Goal: Task Accomplishment & Management: Complete application form

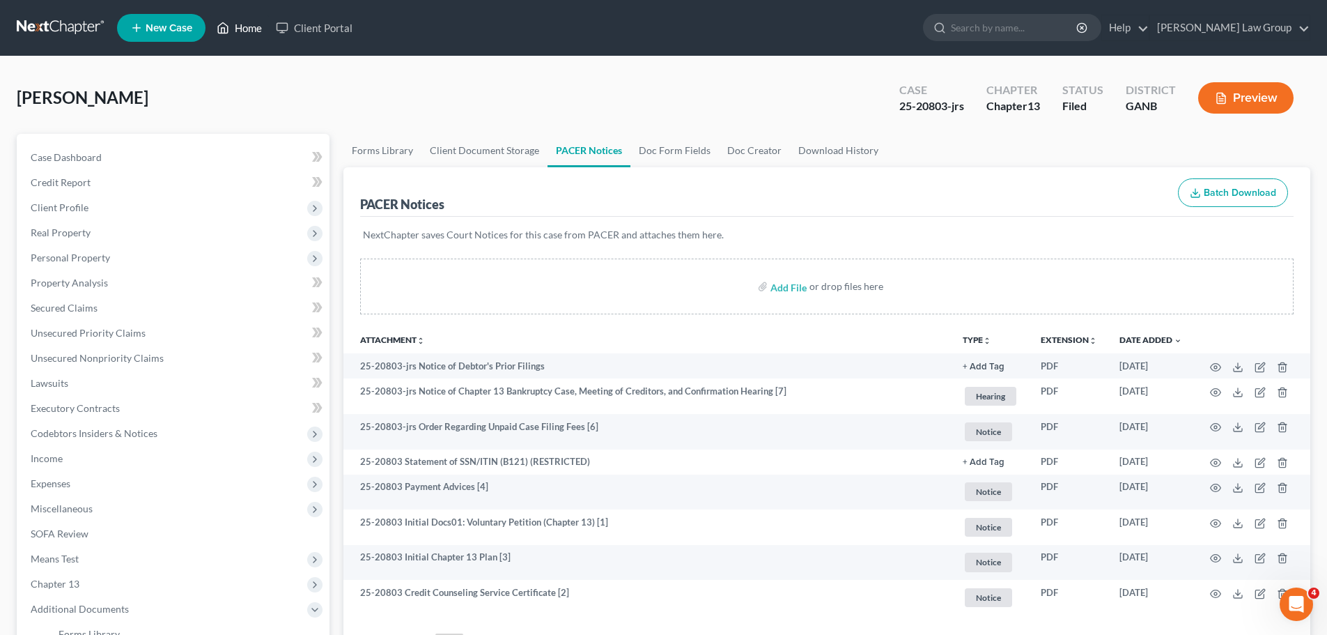
click at [243, 29] on link "Home" at bounding box center [239, 27] width 59 height 25
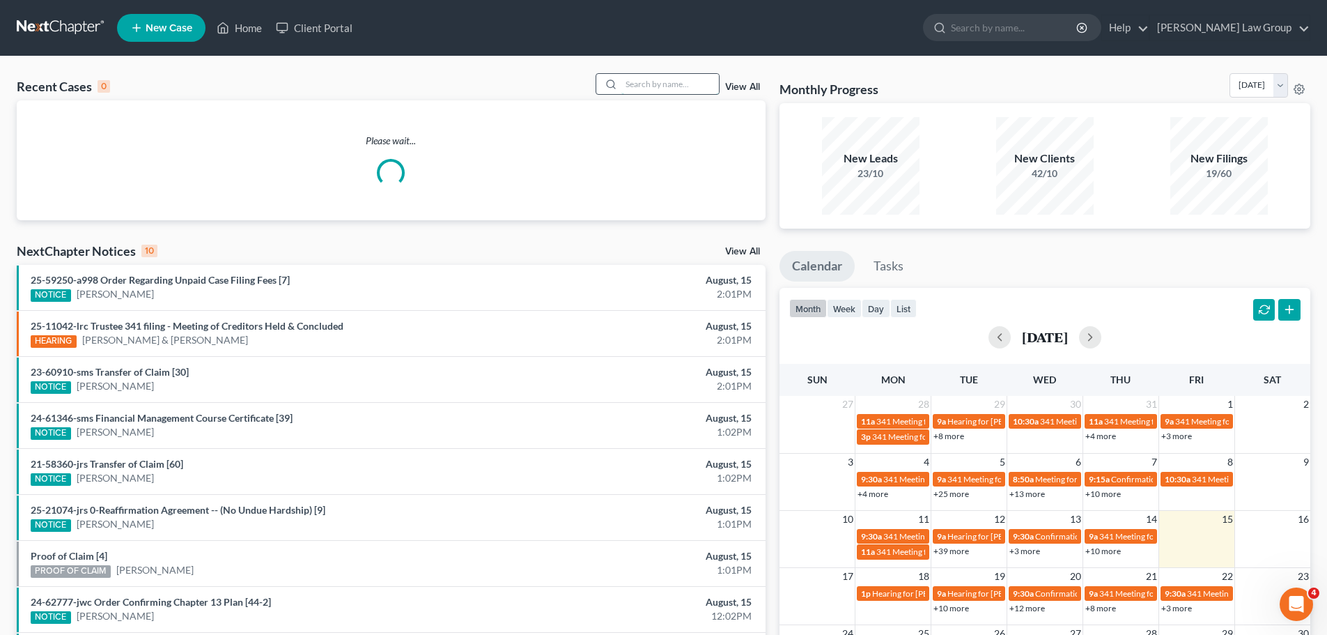
click at [644, 82] on input "search" at bounding box center [670, 84] width 98 height 20
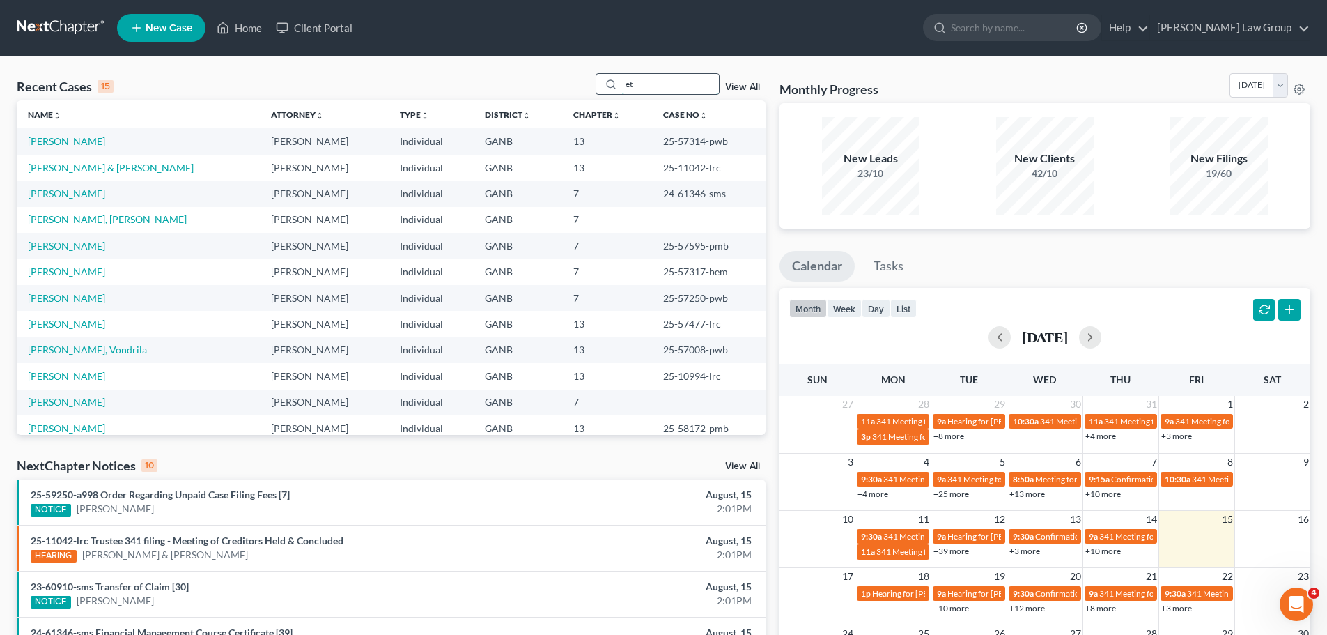
type input "e"
type input "[PERSON_NAME]"
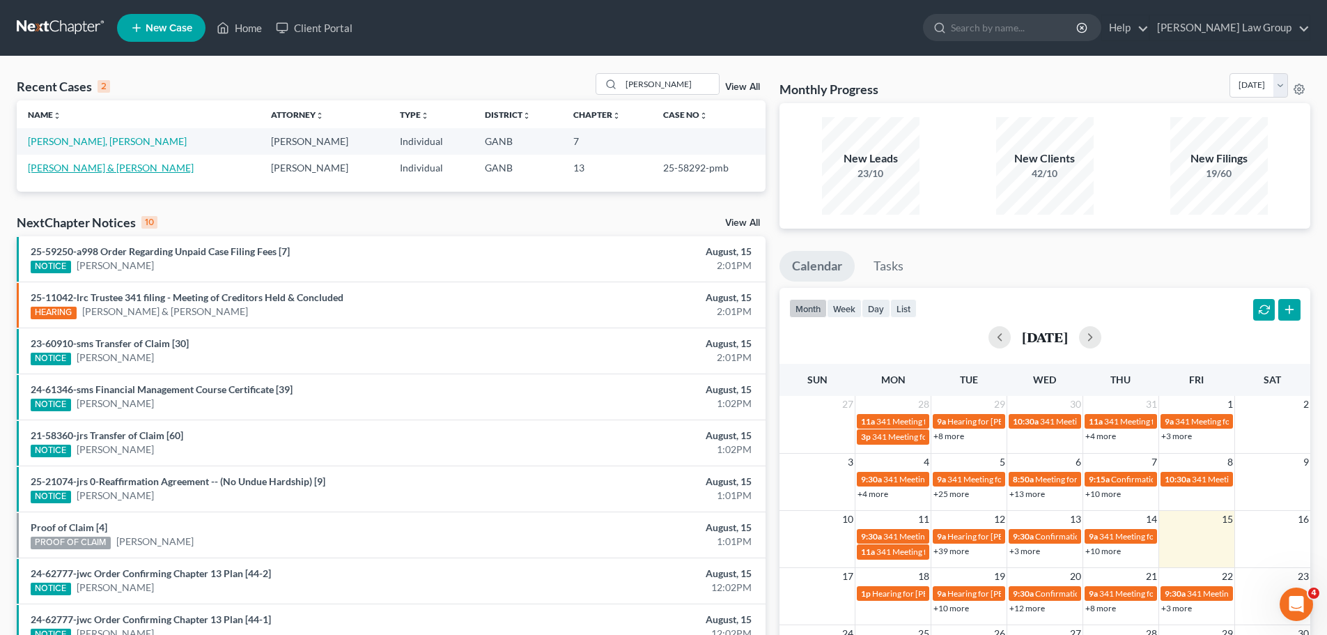
click at [51, 162] on link "[PERSON_NAME] & [PERSON_NAME]" at bounding box center [111, 168] width 166 height 12
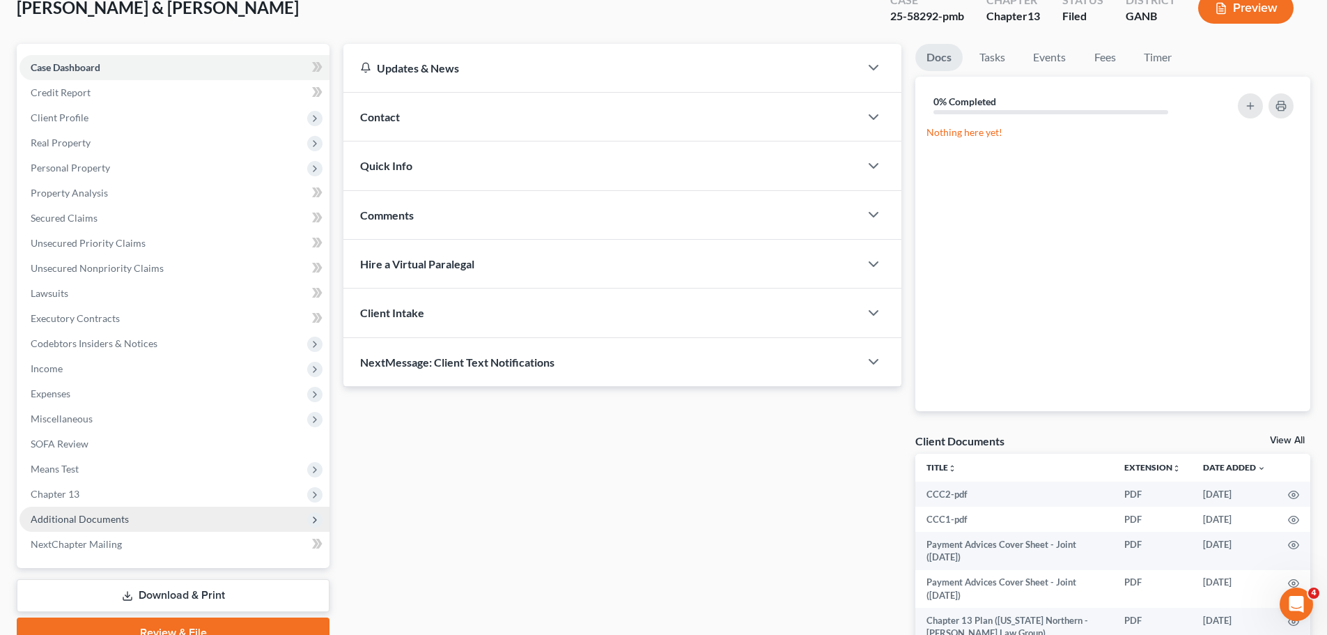
scroll to position [187, 0]
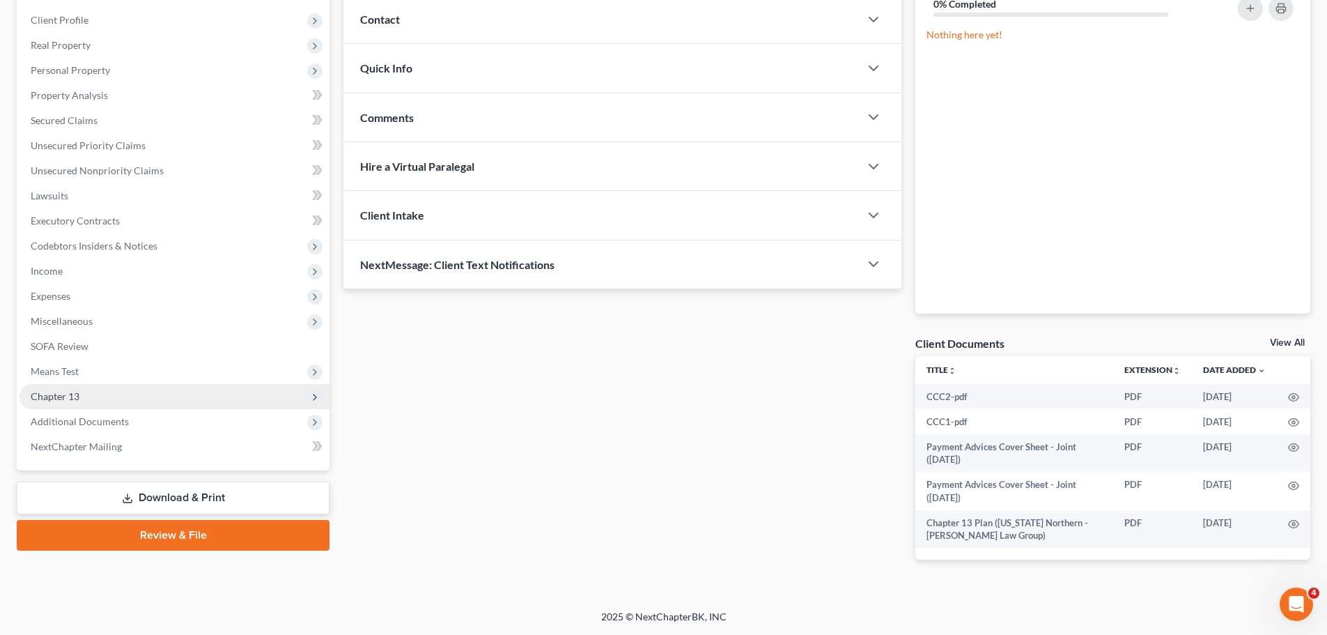
click at [125, 401] on span "Chapter 13" at bounding box center [175, 396] width 310 height 25
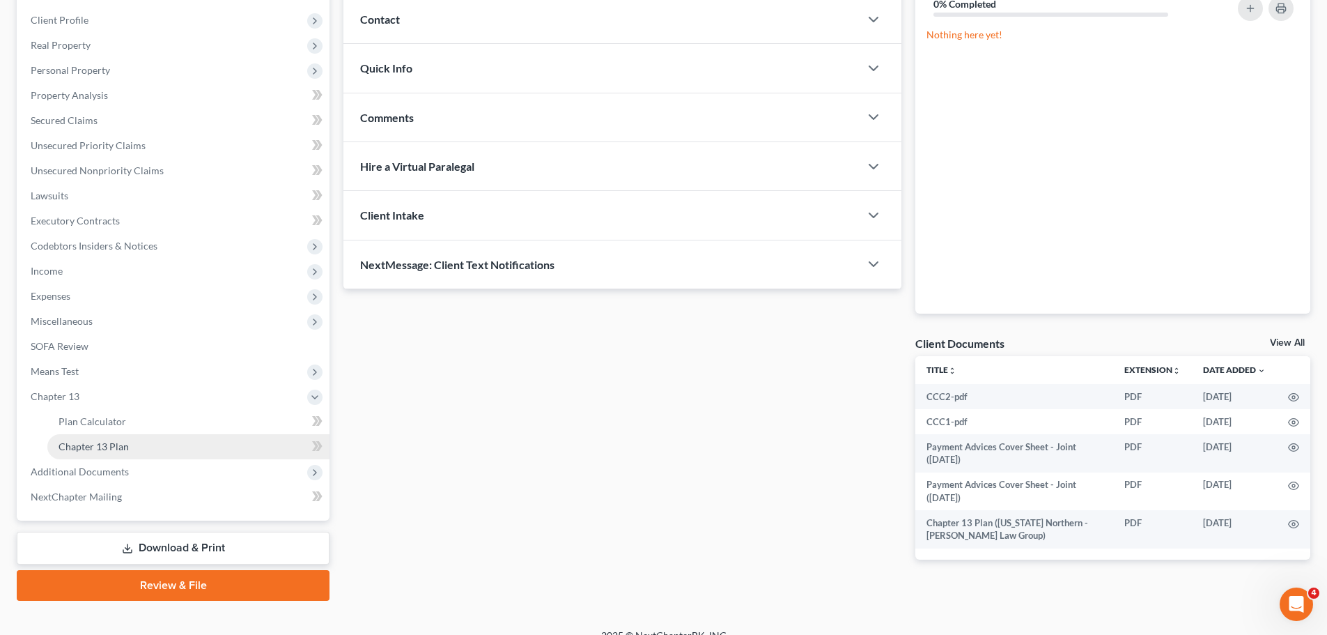
click at [148, 453] on link "Chapter 13 Plan" at bounding box center [188, 446] width 282 height 25
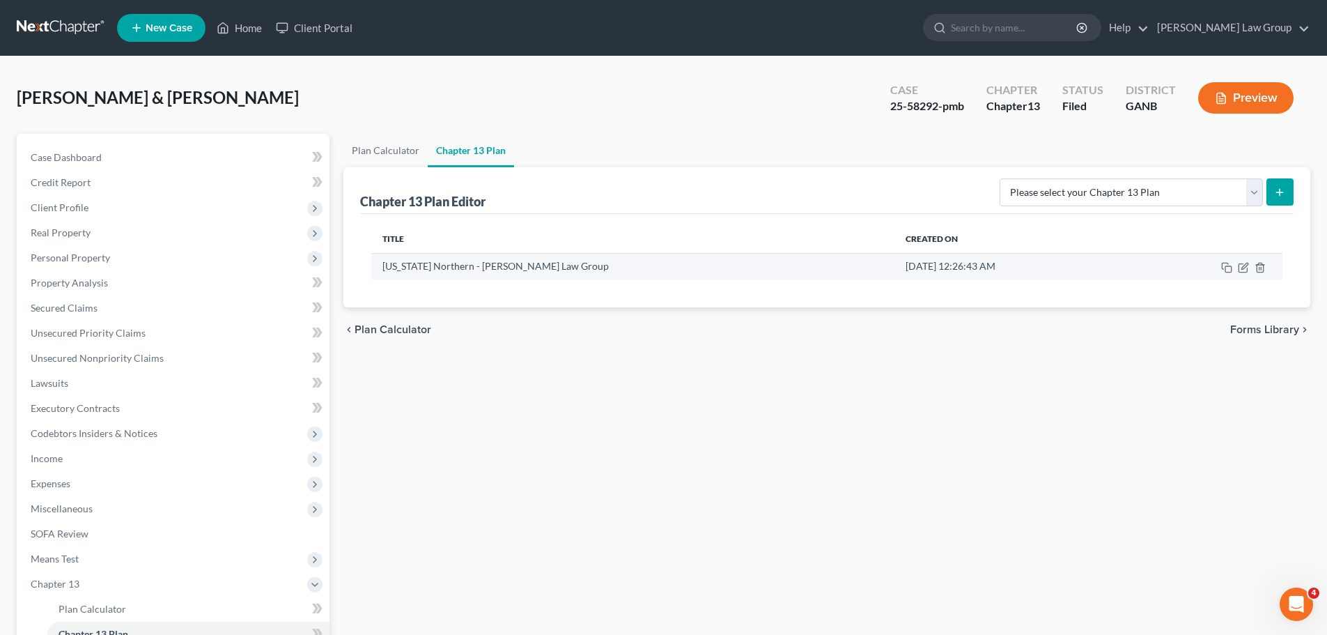
click at [1240, 260] on td at bounding box center [1206, 266] width 153 height 26
click at [1243, 274] on td at bounding box center [1206, 266] width 153 height 26
click at [1242, 271] on icon "button" at bounding box center [1243, 267] width 11 height 11
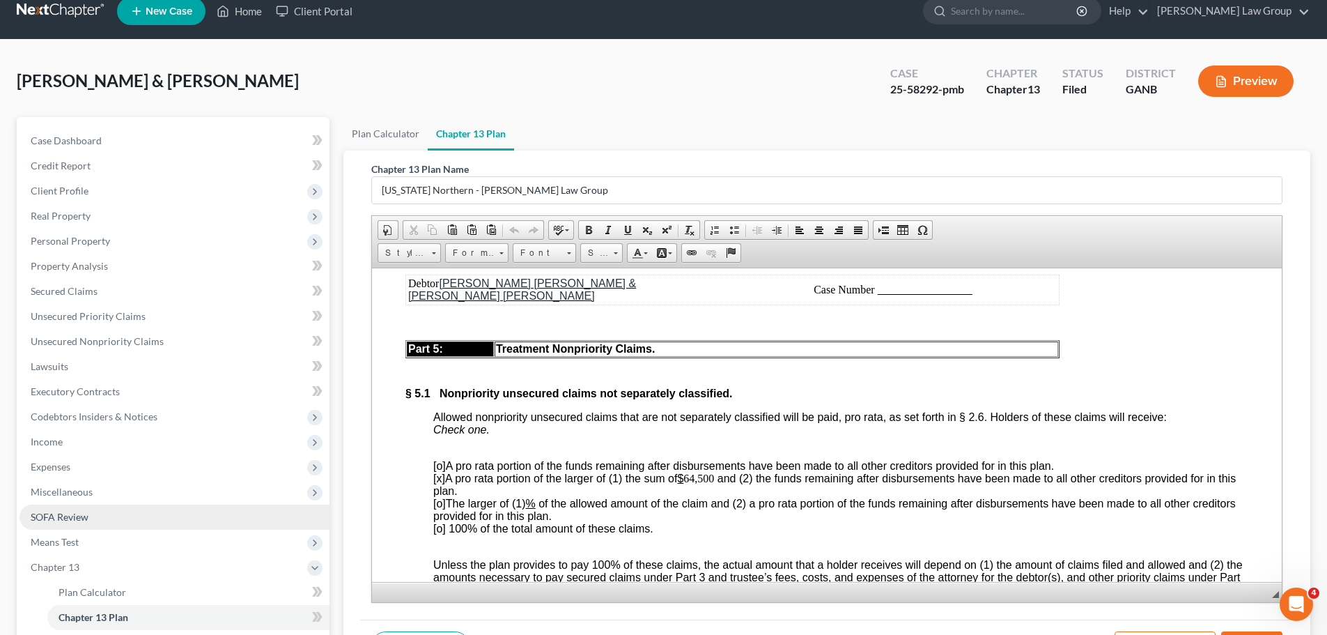
scroll to position [139, 0]
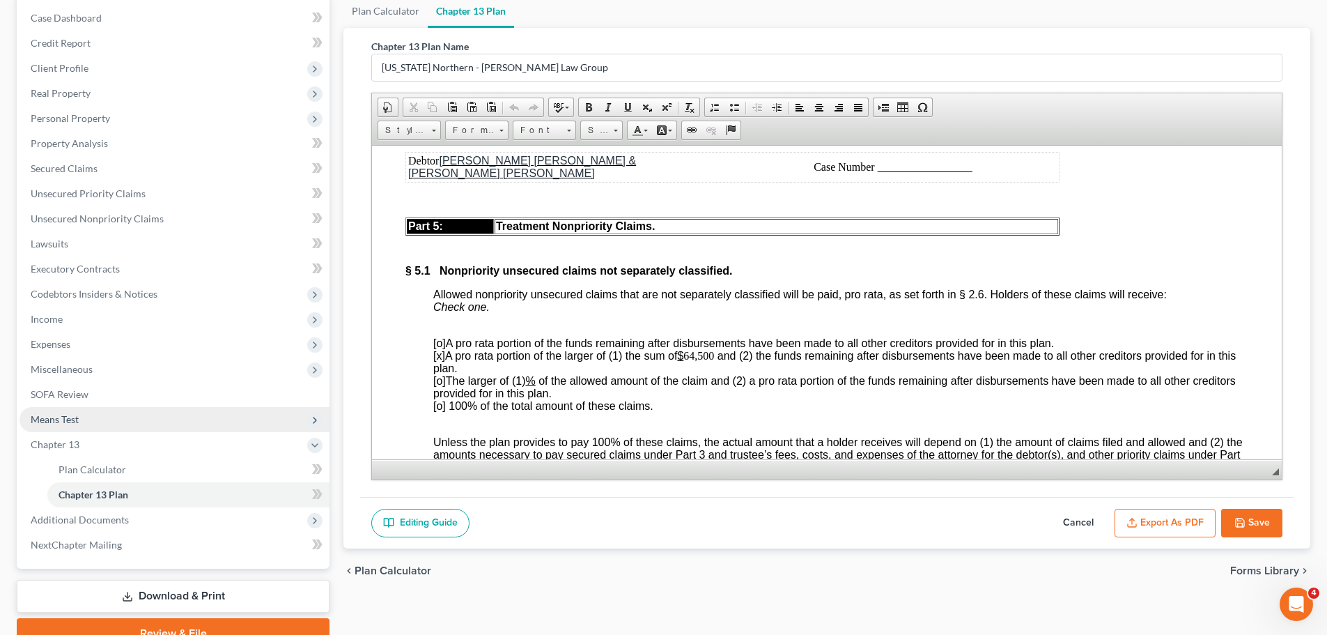
click at [111, 407] on span "Means Test" at bounding box center [175, 419] width 310 height 25
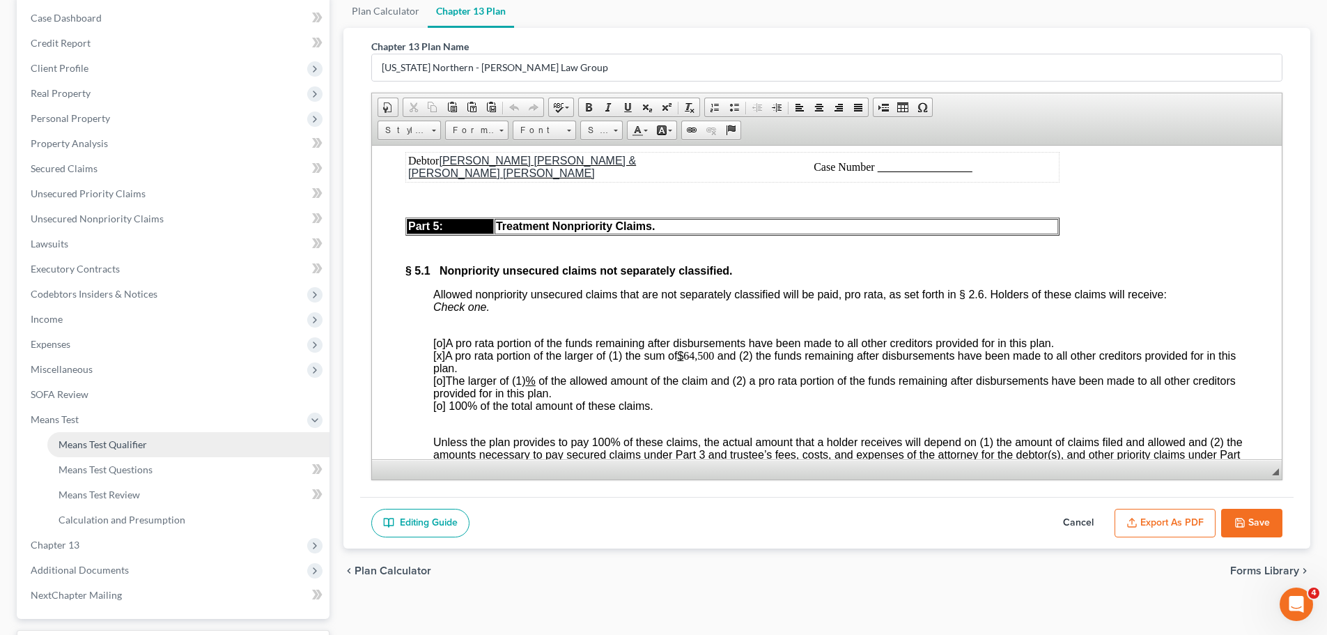
click at [160, 443] on link "Means Test Qualifier" at bounding box center [188, 444] width 282 height 25
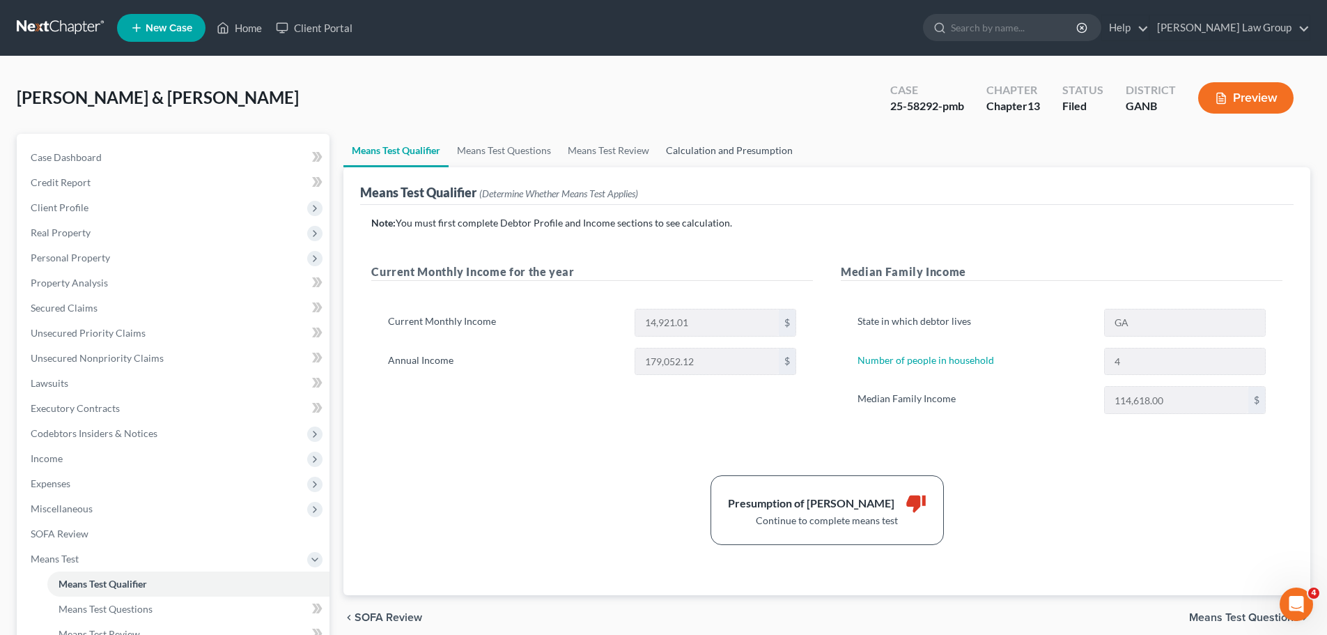
click at [722, 143] on link "Calculation and Presumption" at bounding box center [729, 150] width 143 height 33
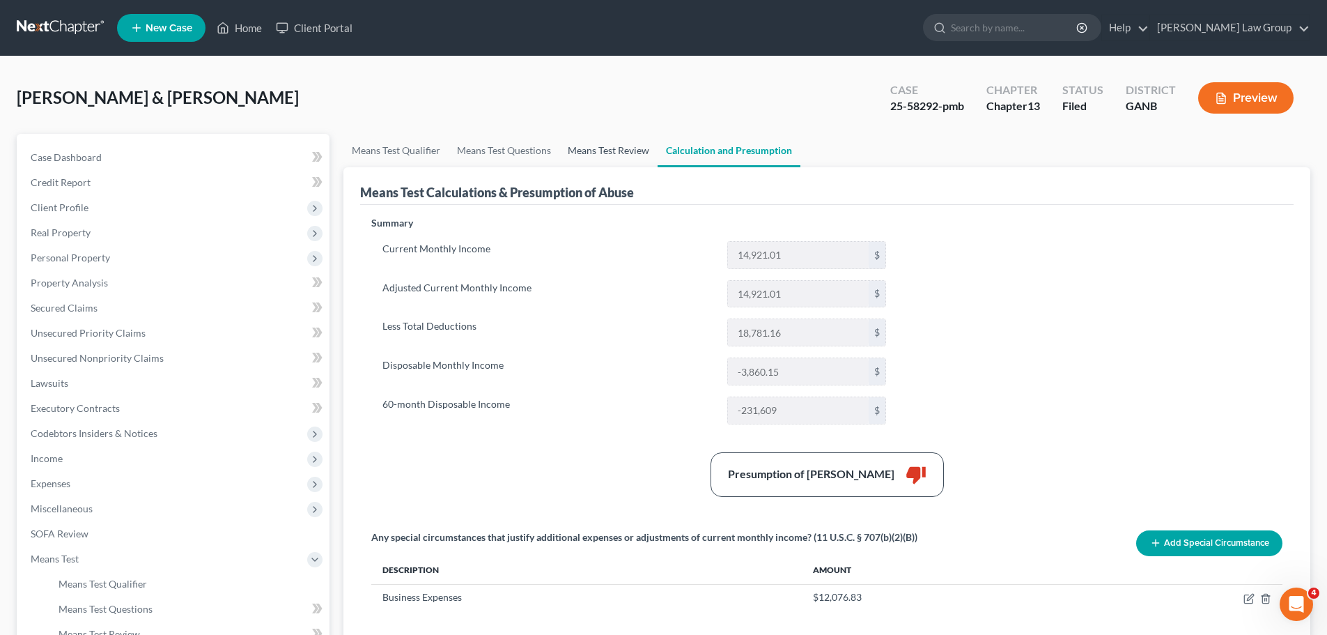
click at [598, 152] on link "Means Test Review" at bounding box center [608, 150] width 98 height 33
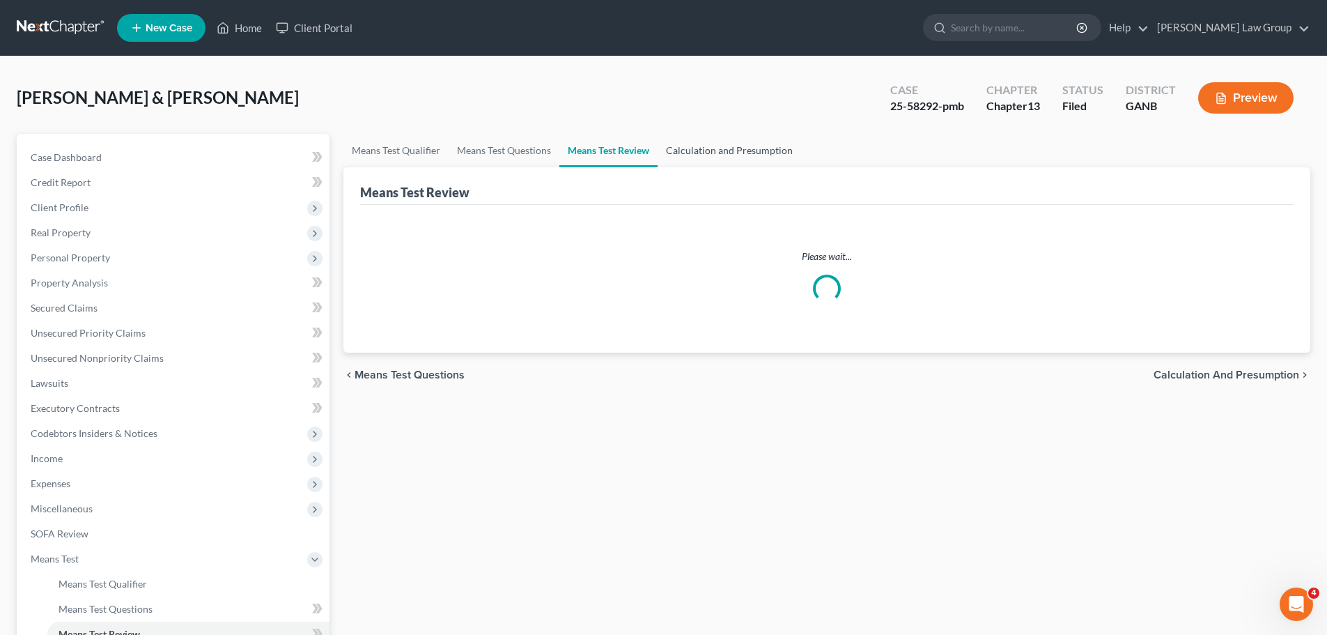
click at [680, 156] on link "Calculation and Presumption" at bounding box center [729, 150] width 143 height 33
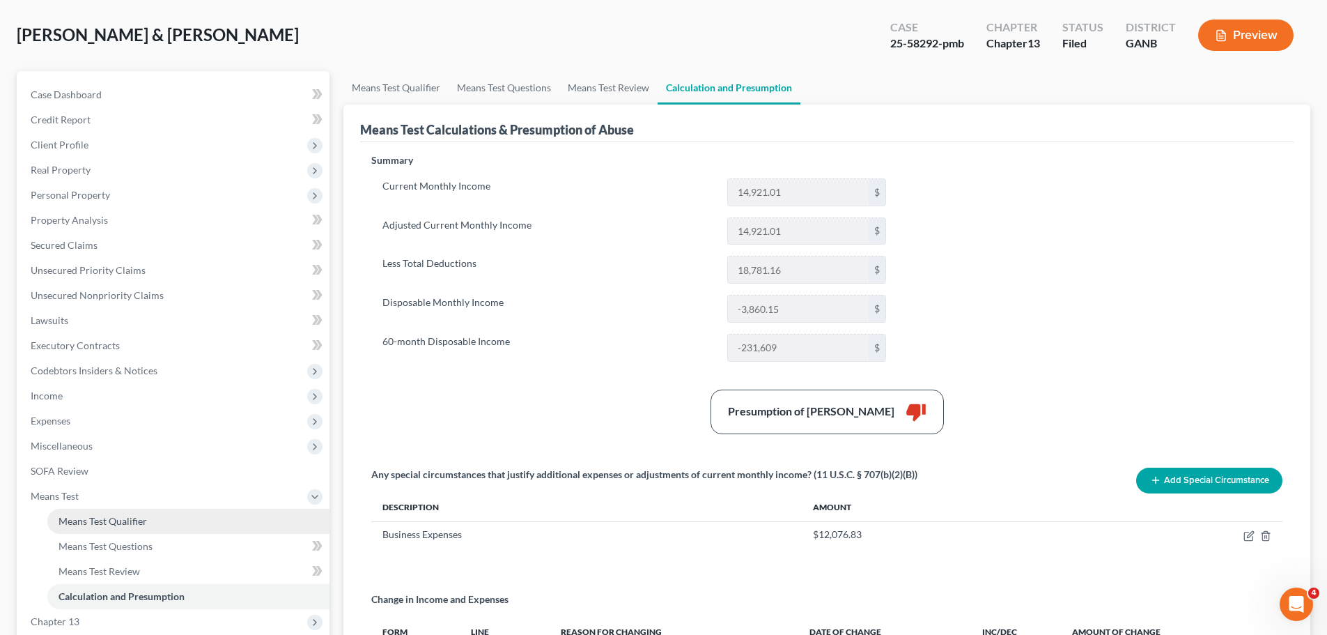
scroll to position [139, 0]
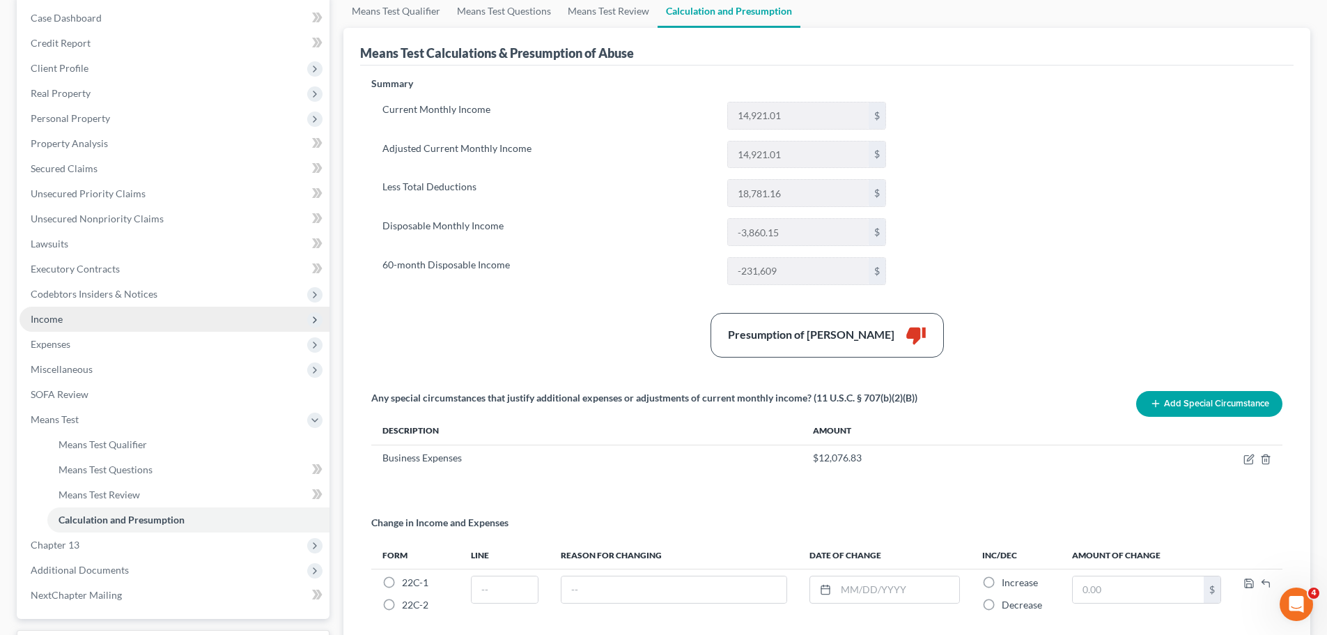
click at [164, 319] on span "Income" at bounding box center [175, 318] width 310 height 25
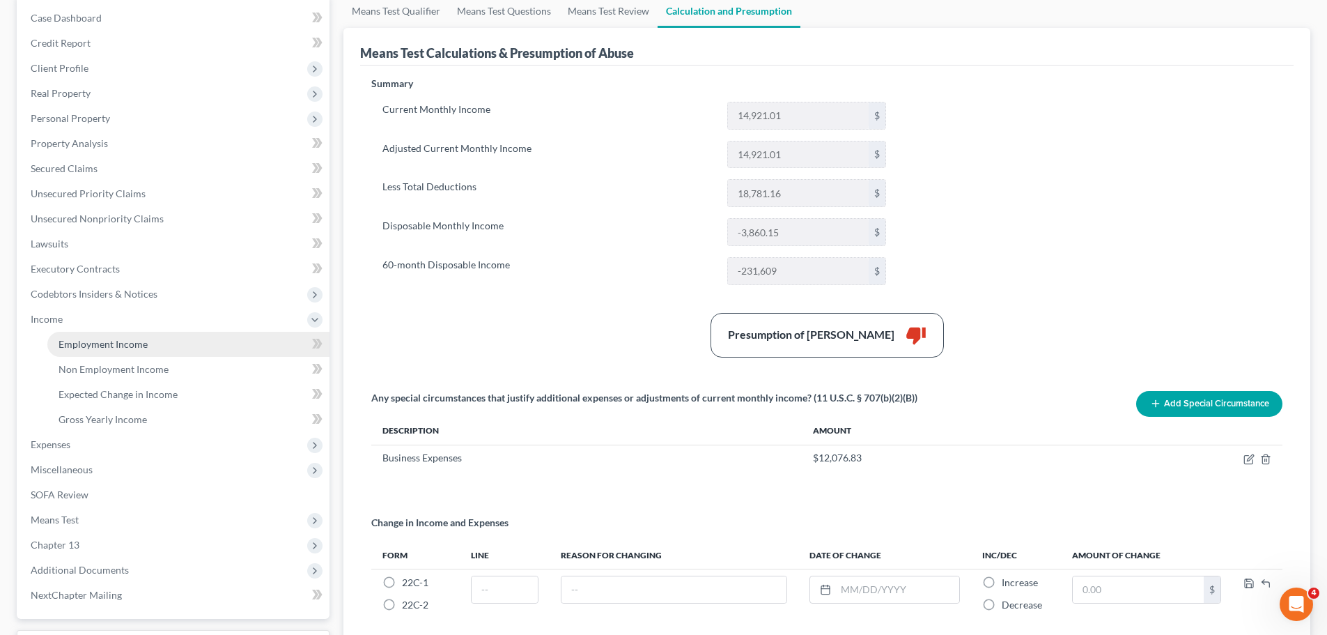
click at [178, 336] on link "Employment Income" at bounding box center [188, 344] width 282 height 25
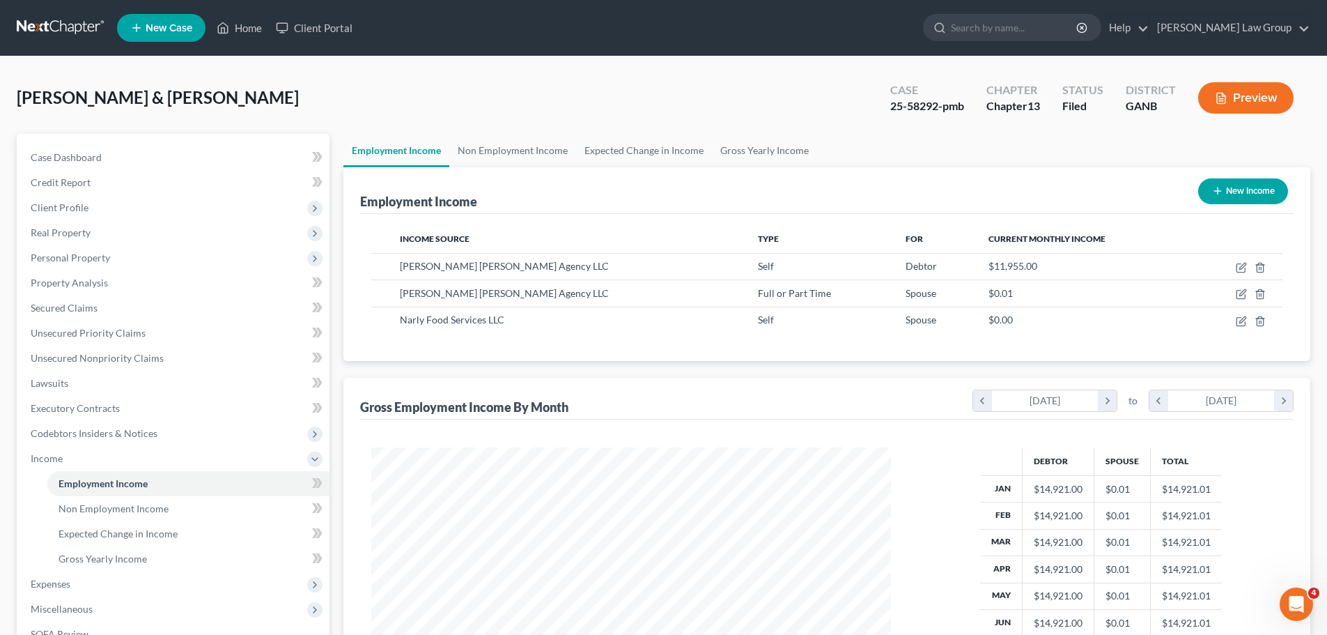
click at [1243, 94] on button "Preview" at bounding box center [1245, 97] width 95 height 31
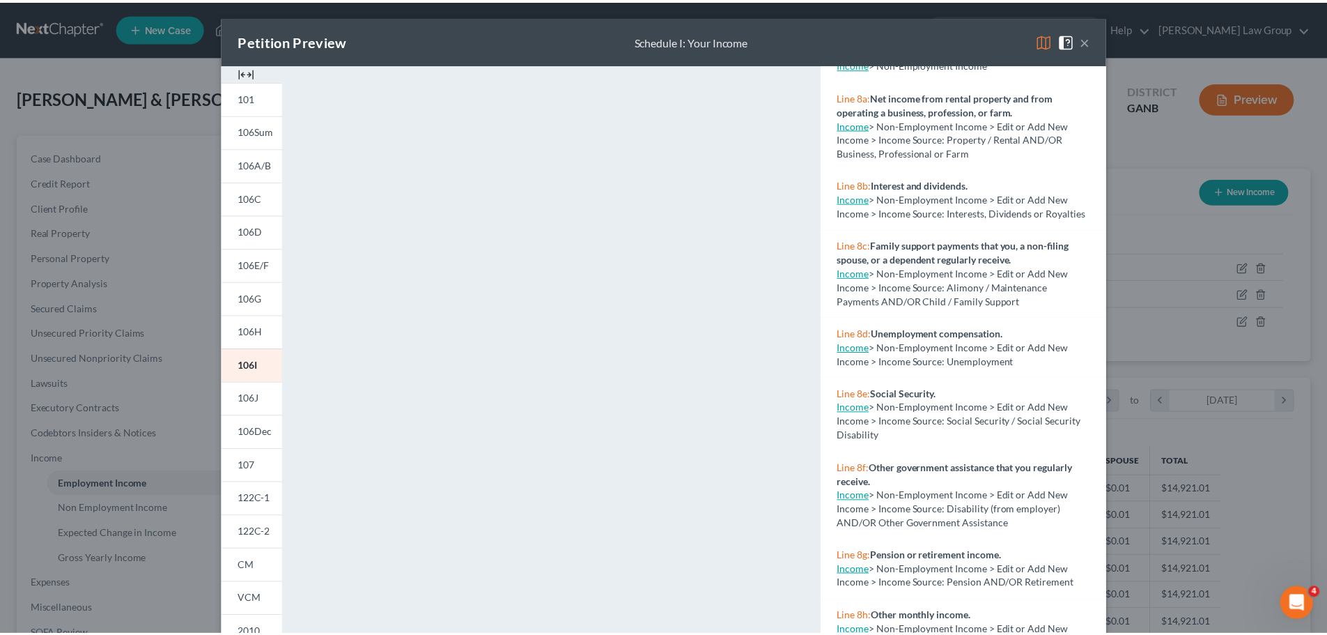
scroll to position [1097, 0]
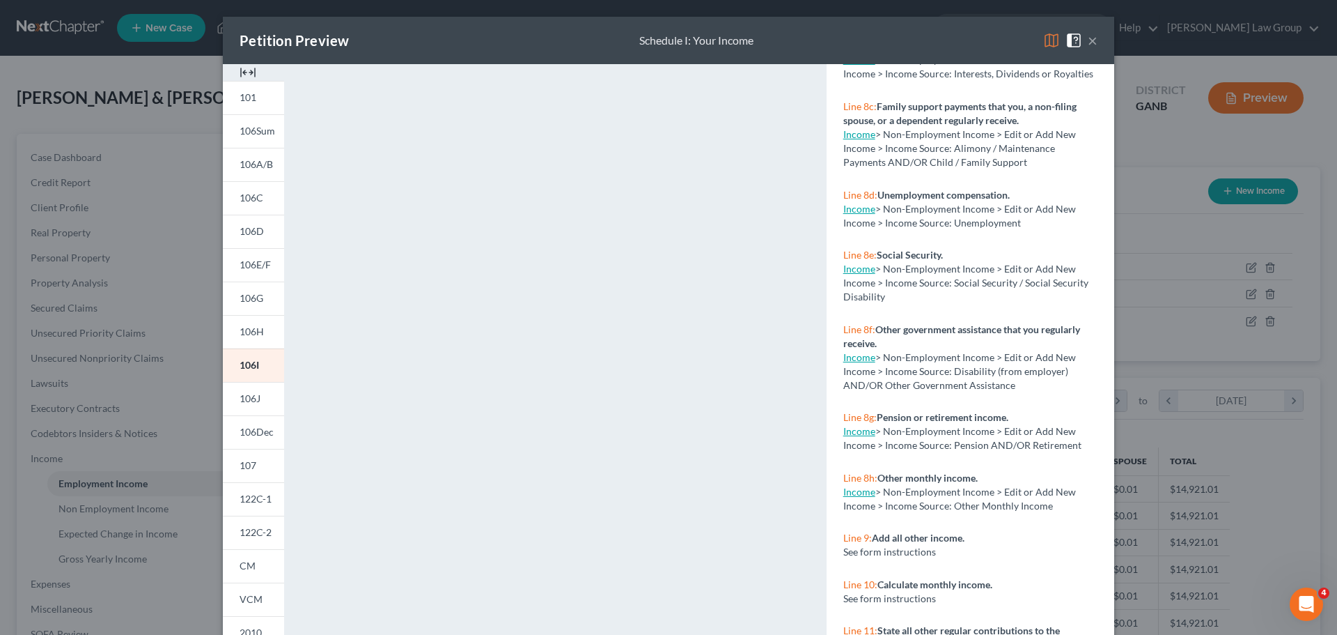
click at [1324, 462] on div "Petition Preview Schedule I: Your Income × 101 106Sum 106A/B 106C 106D 106E/F 1…" at bounding box center [668, 317] width 1337 height 635
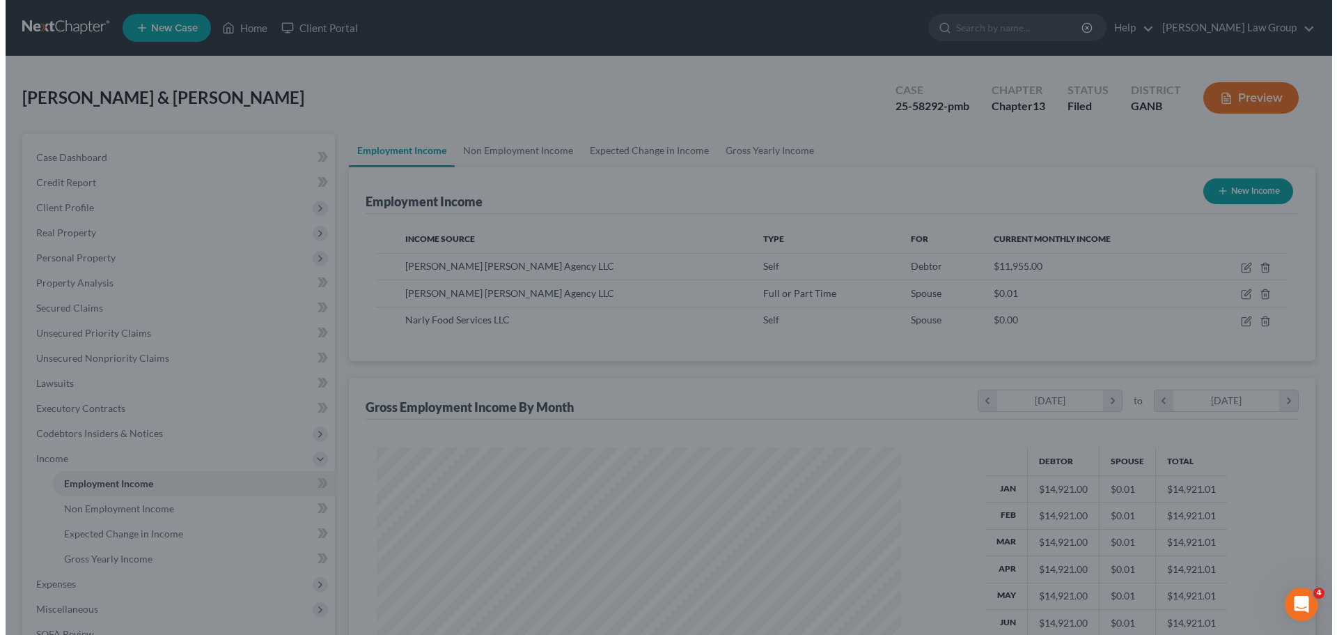
scroll to position [696246, 695958]
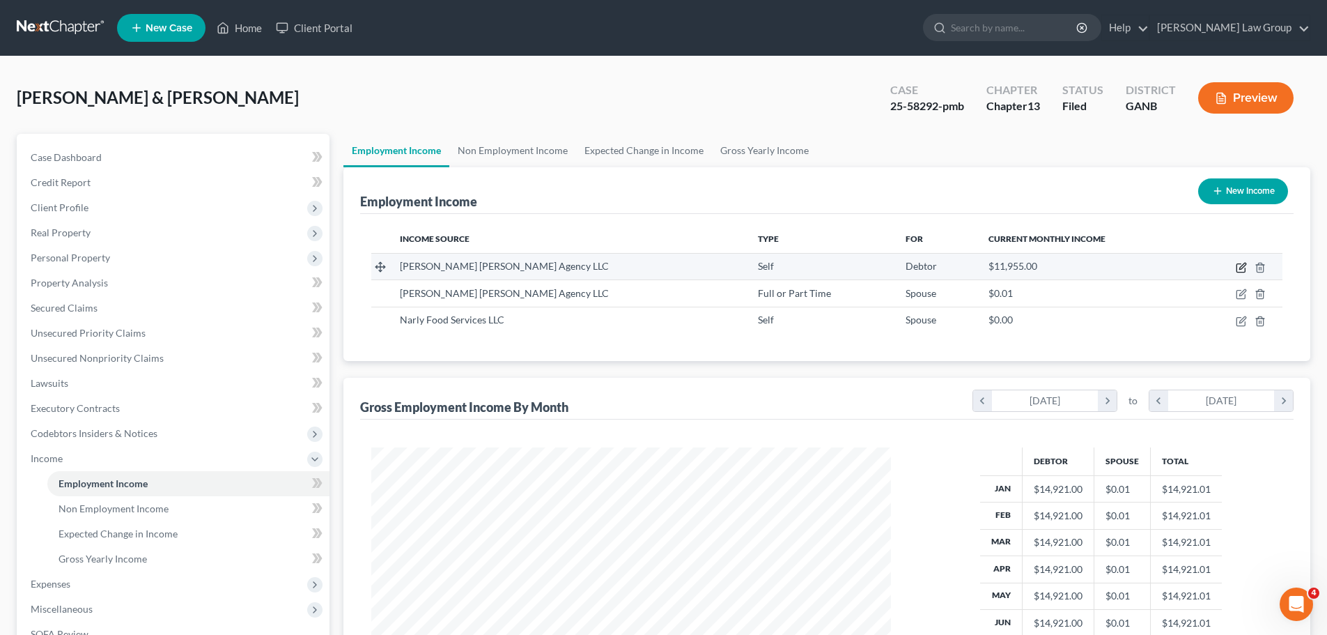
click at [1240, 265] on icon "button" at bounding box center [1241, 267] width 11 height 11
select select "1"
select select "10"
select select "0"
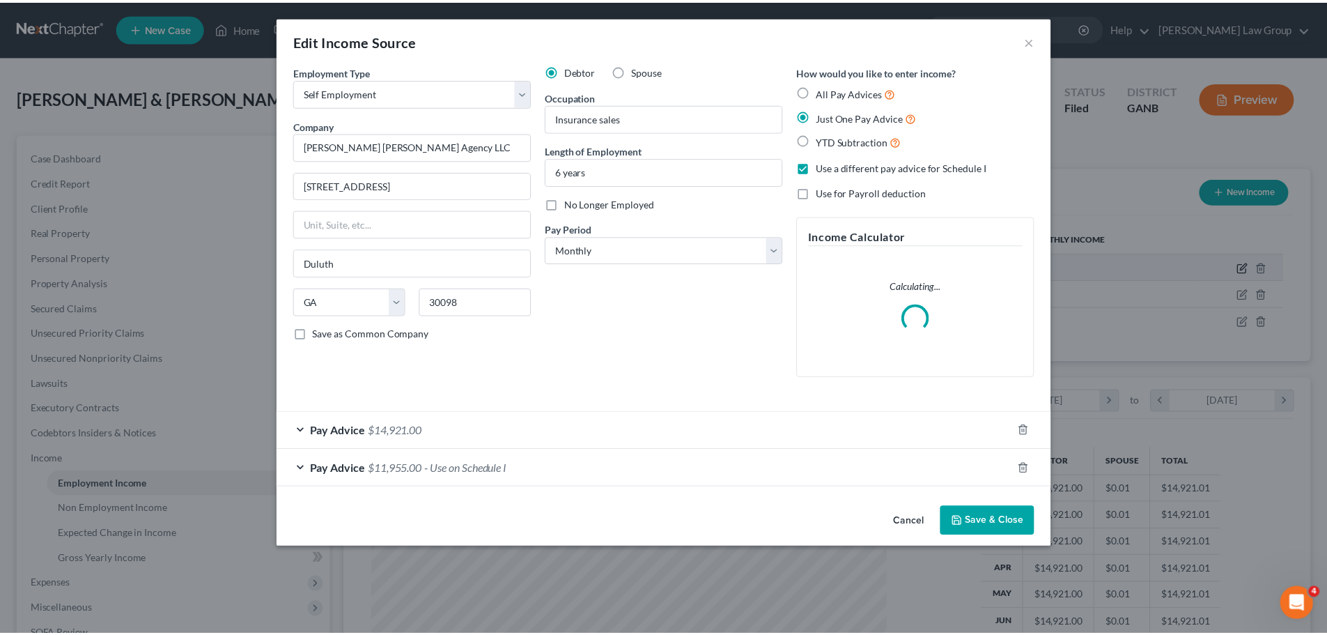
scroll to position [262, 552]
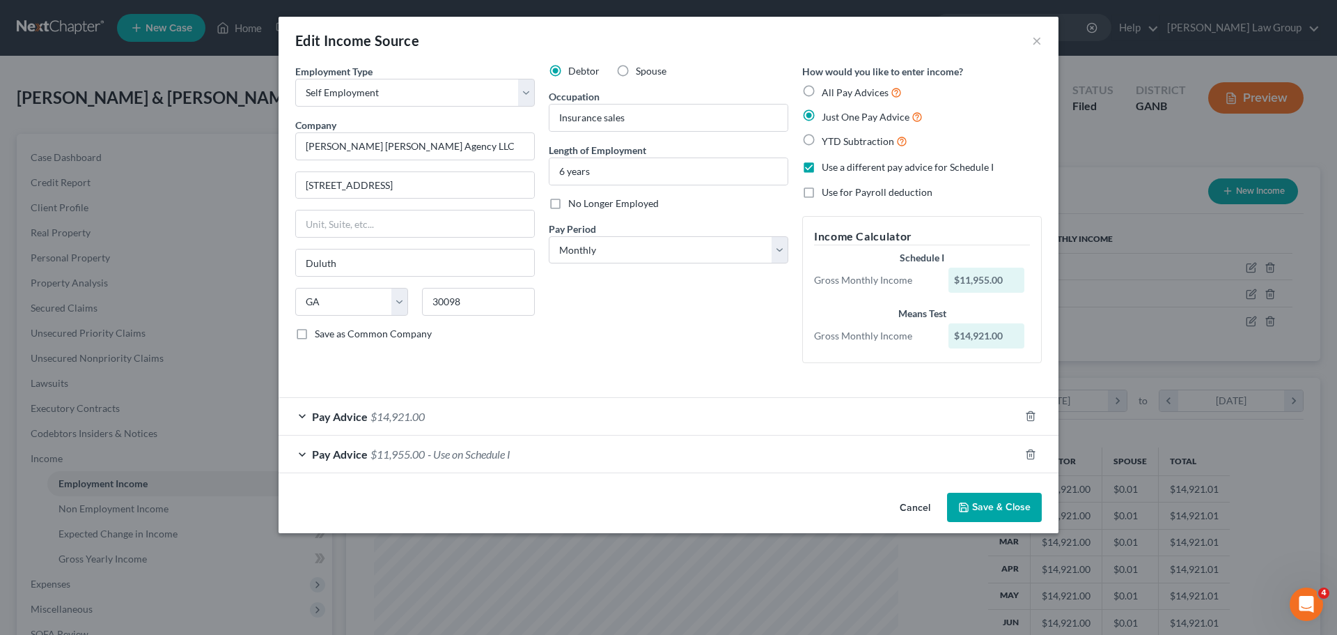
click at [325, 467] on div "Pay Advice $11,955.00 - Use on Schedule I" at bounding box center [649, 453] width 741 height 37
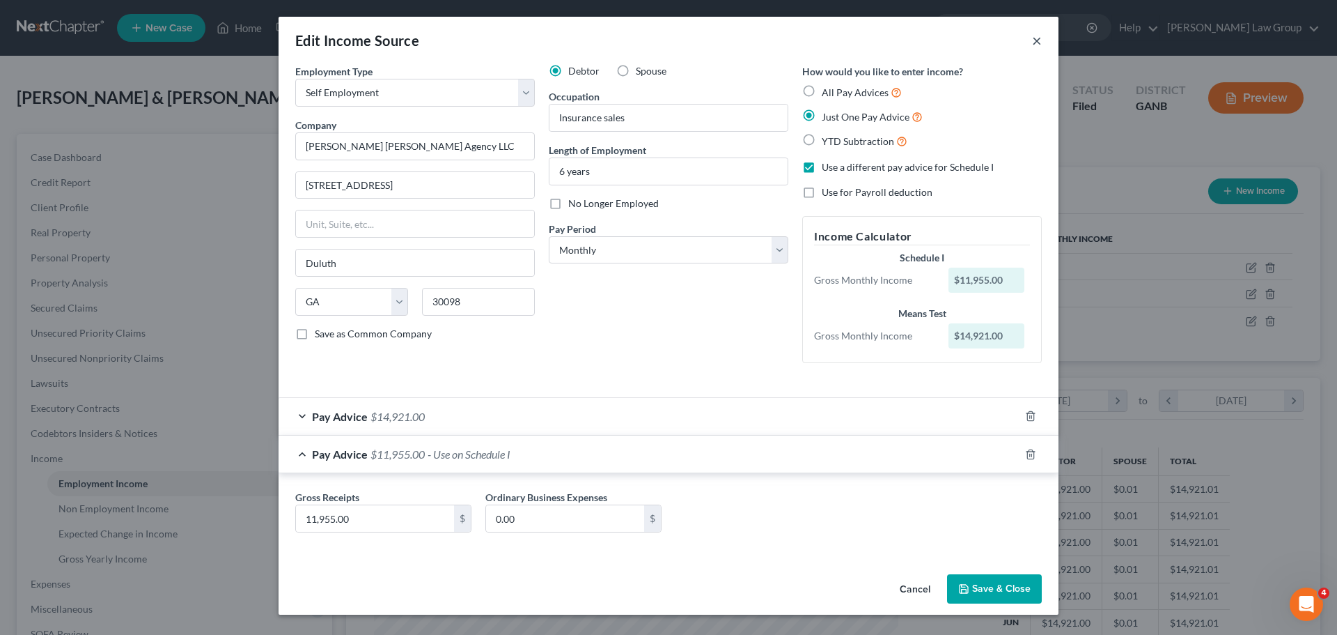
click at [1038, 42] on button "×" at bounding box center [1037, 40] width 10 height 17
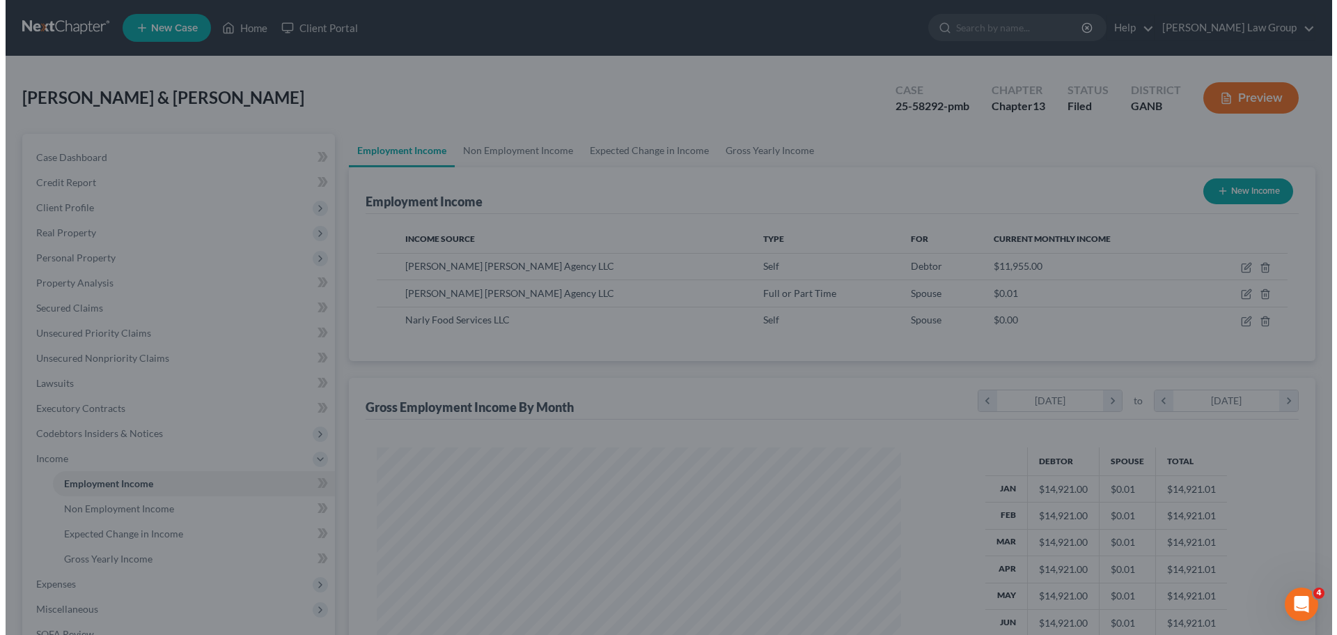
scroll to position [696246, 695958]
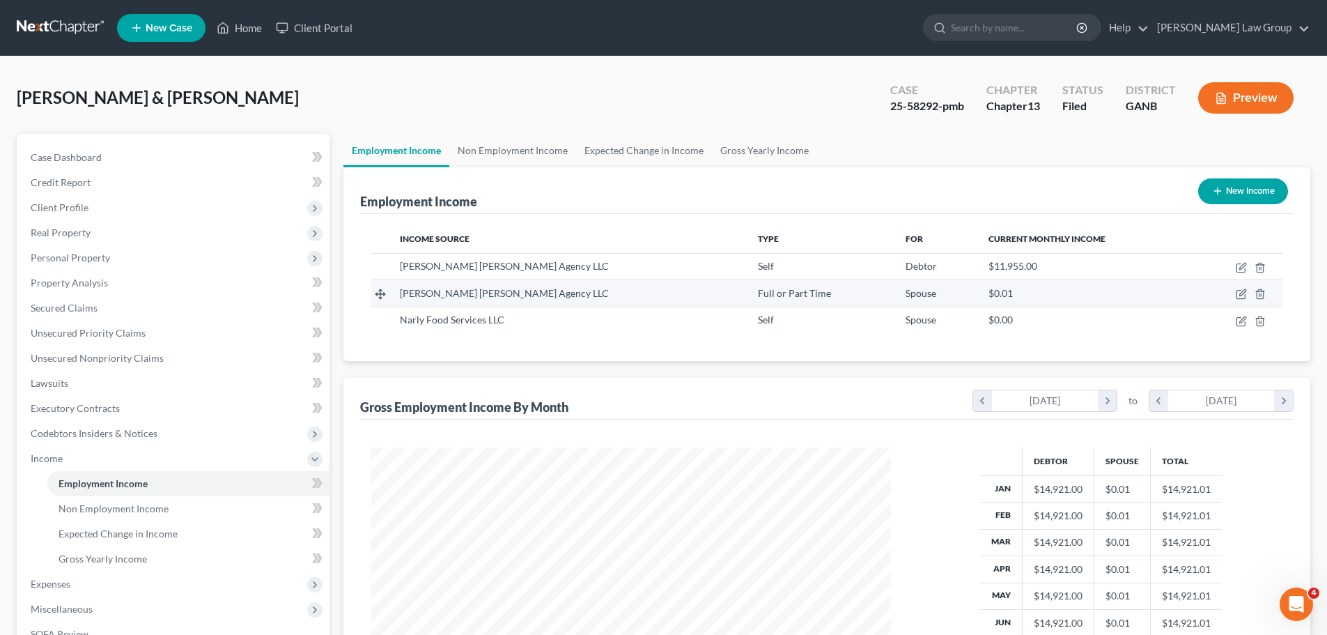
click at [1243, 288] on td at bounding box center [1238, 293] width 90 height 26
click at [1243, 295] on icon "button" at bounding box center [1241, 293] width 11 height 11
select select "0"
select select "10"
select select "0"
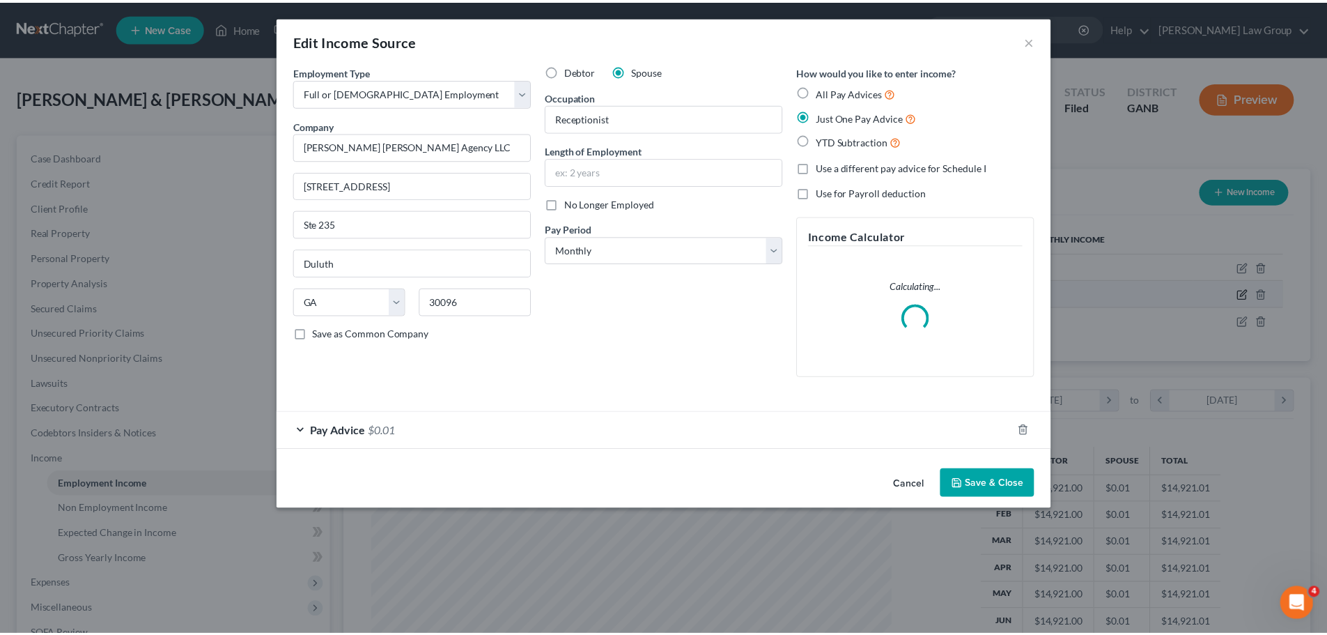
scroll to position [262, 552]
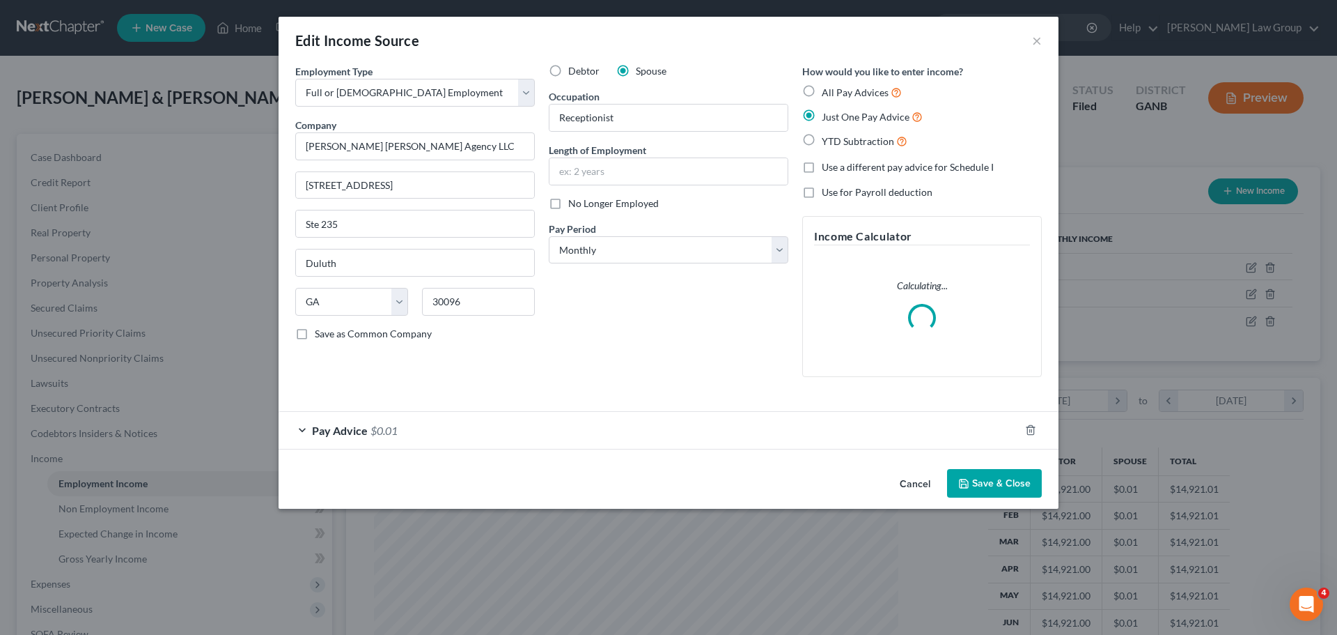
click at [997, 485] on button "Save & Close" at bounding box center [994, 483] width 95 height 29
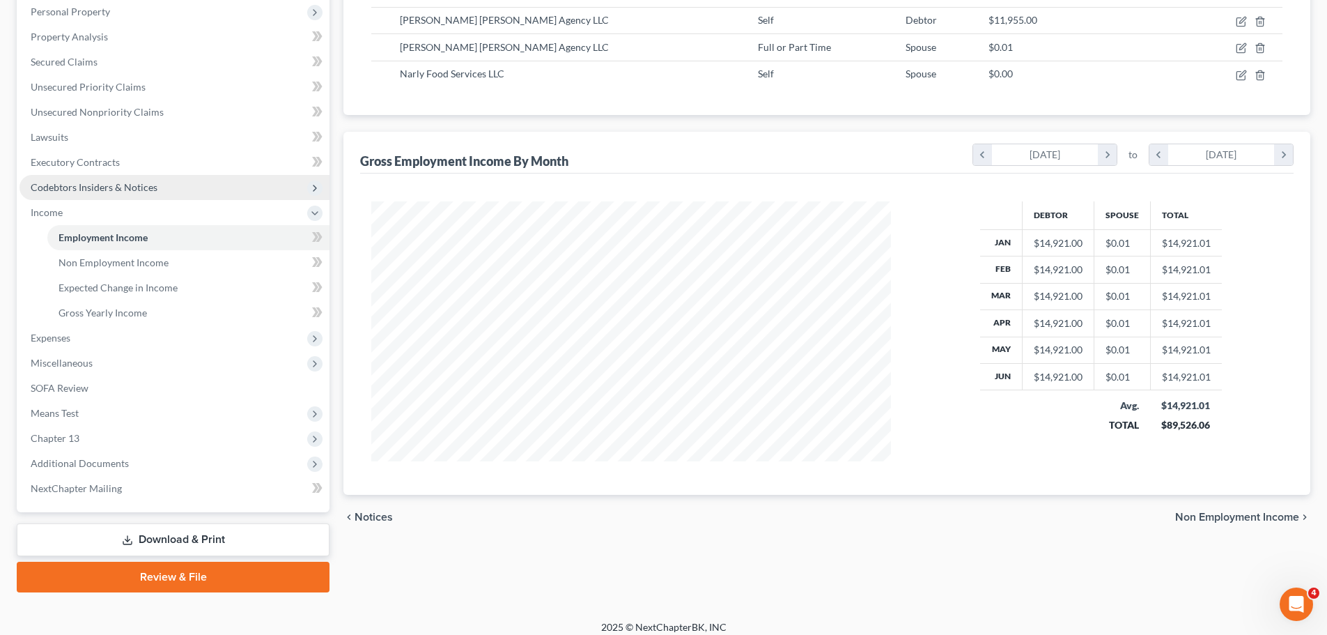
scroll to position [256, 0]
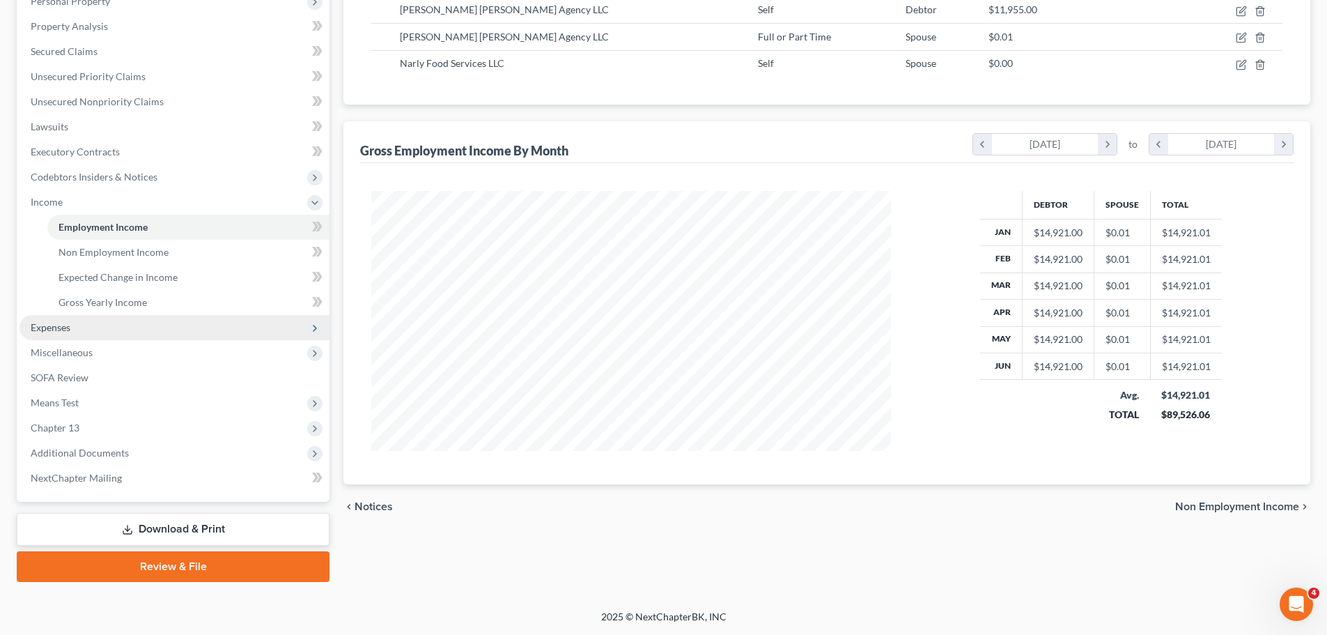
click at [164, 324] on span "Expenses" at bounding box center [175, 327] width 310 height 25
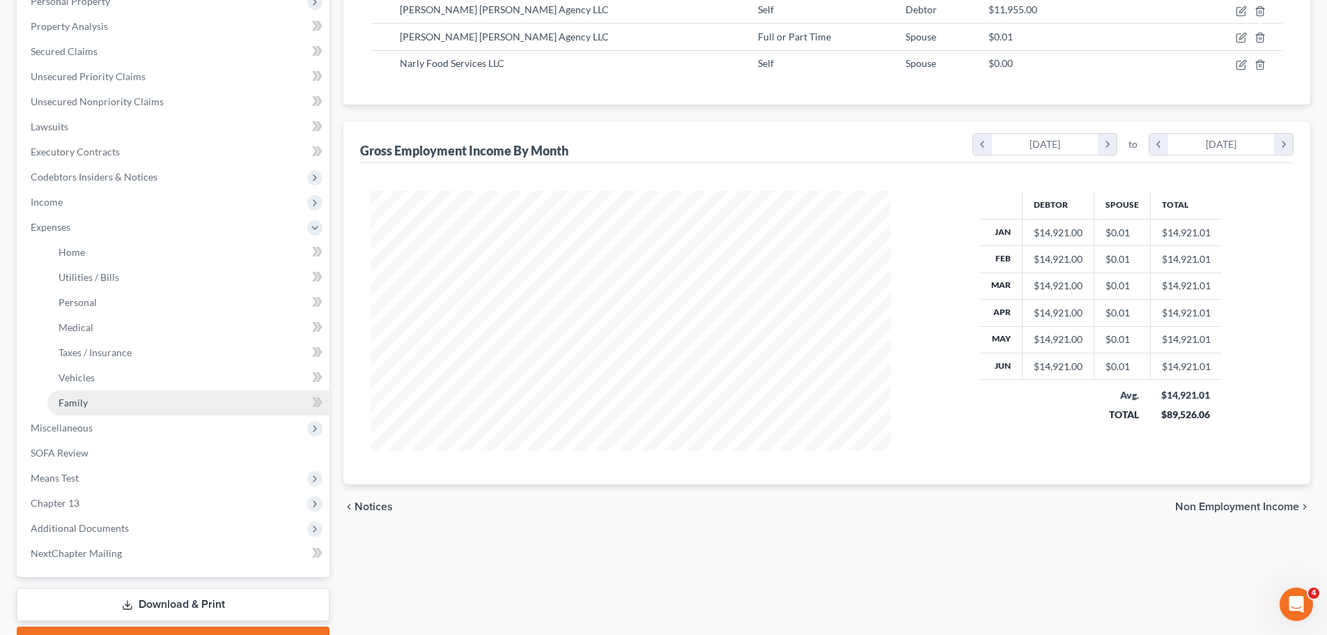
click at [108, 409] on link "Family" at bounding box center [188, 402] width 282 height 25
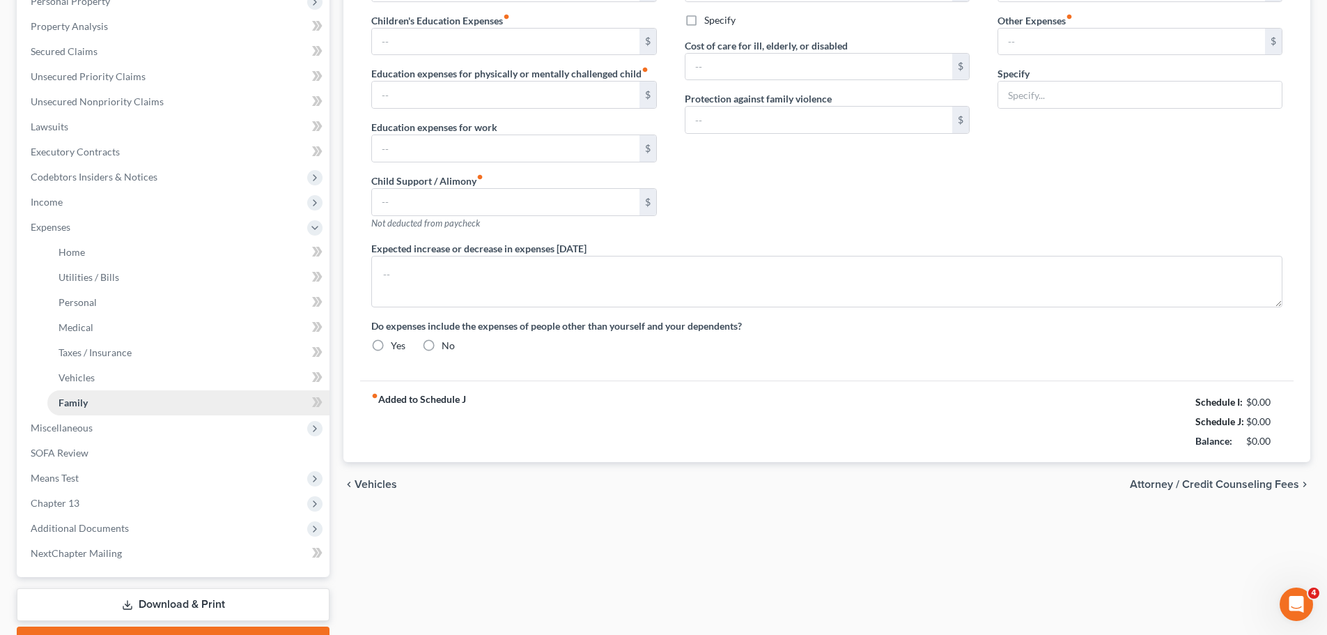
scroll to position [185, 0]
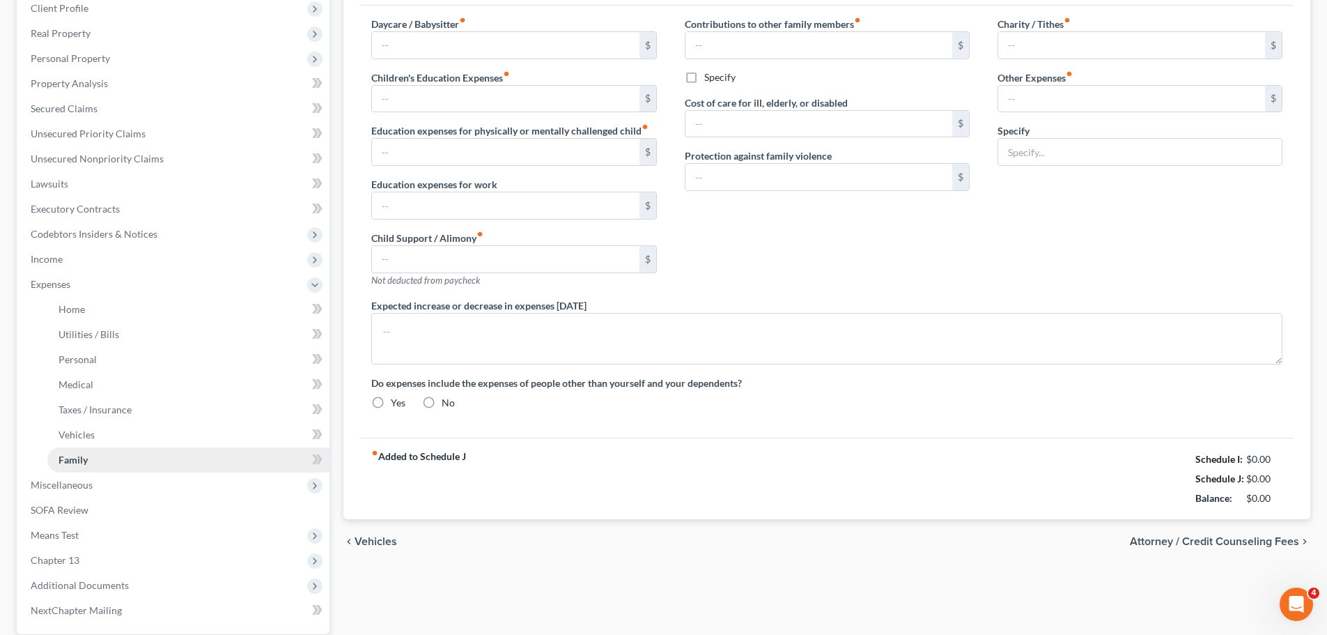
type input "0.00"
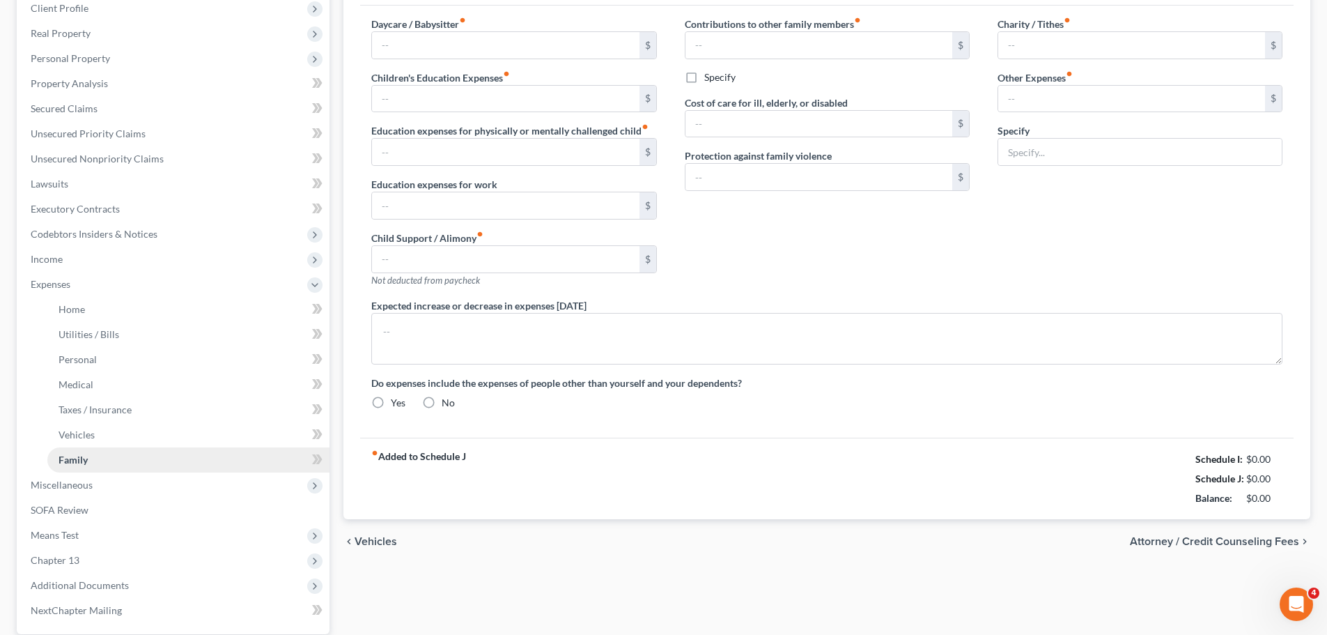
type input "0.00"
type input "3,820.00"
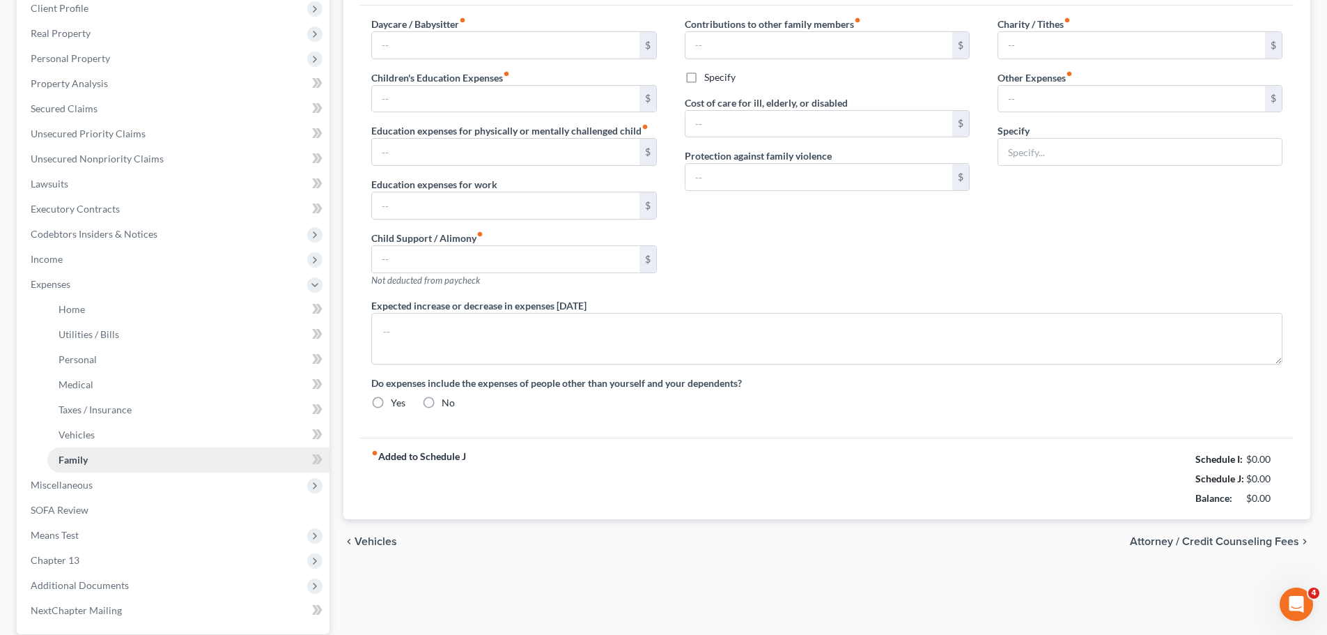
type input "Business Expenses (Rent $2000, CPA $250, Payroll $100, Apple $25, Cell $180)"
radio input "true"
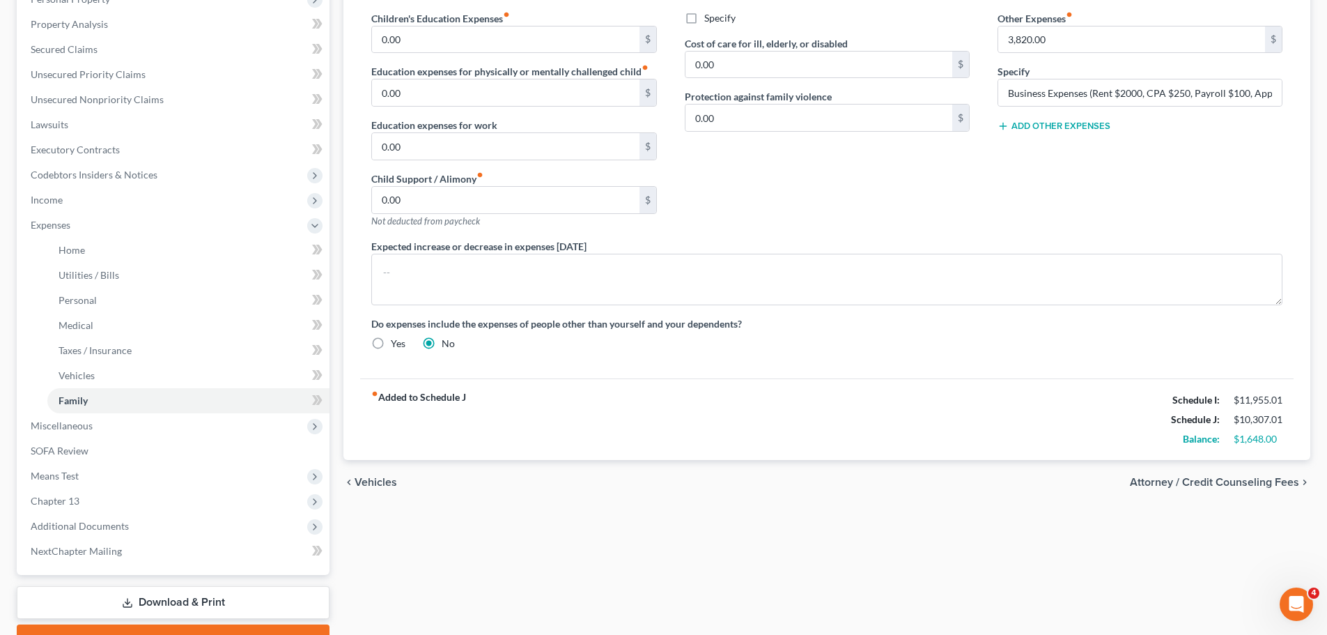
scroll to position [53, 0]
